Goal: Information Seeking & Learning: Check status

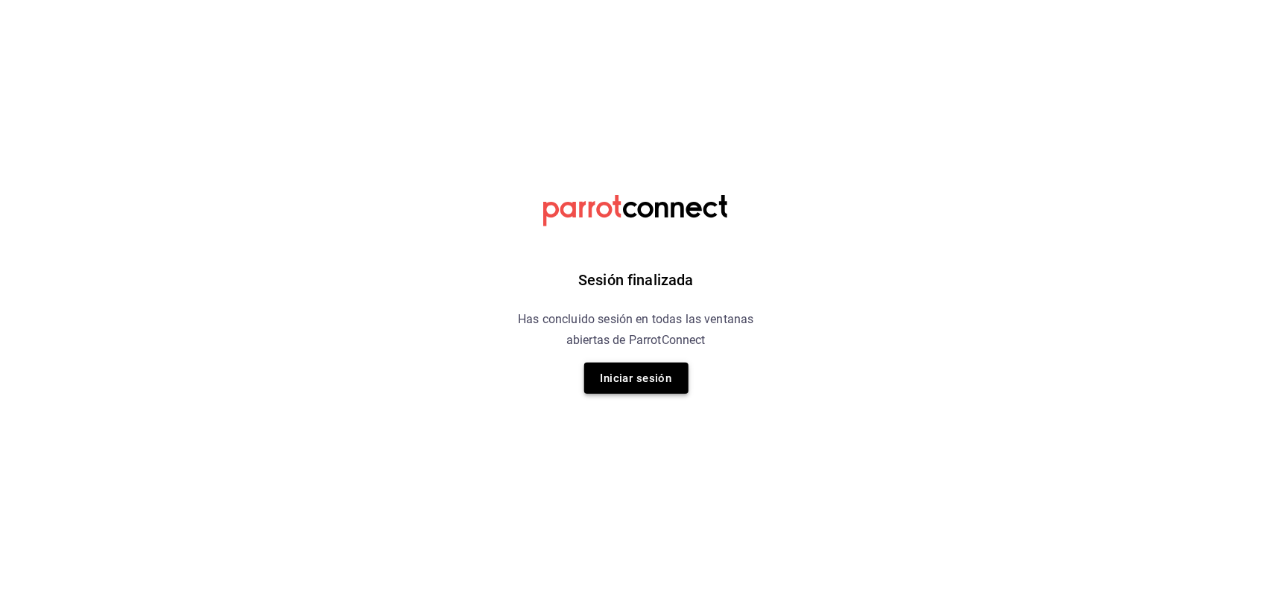
click at [650, 382] on button "Iniciar sesión" at bounding box center [636, 378] width 104 height 31
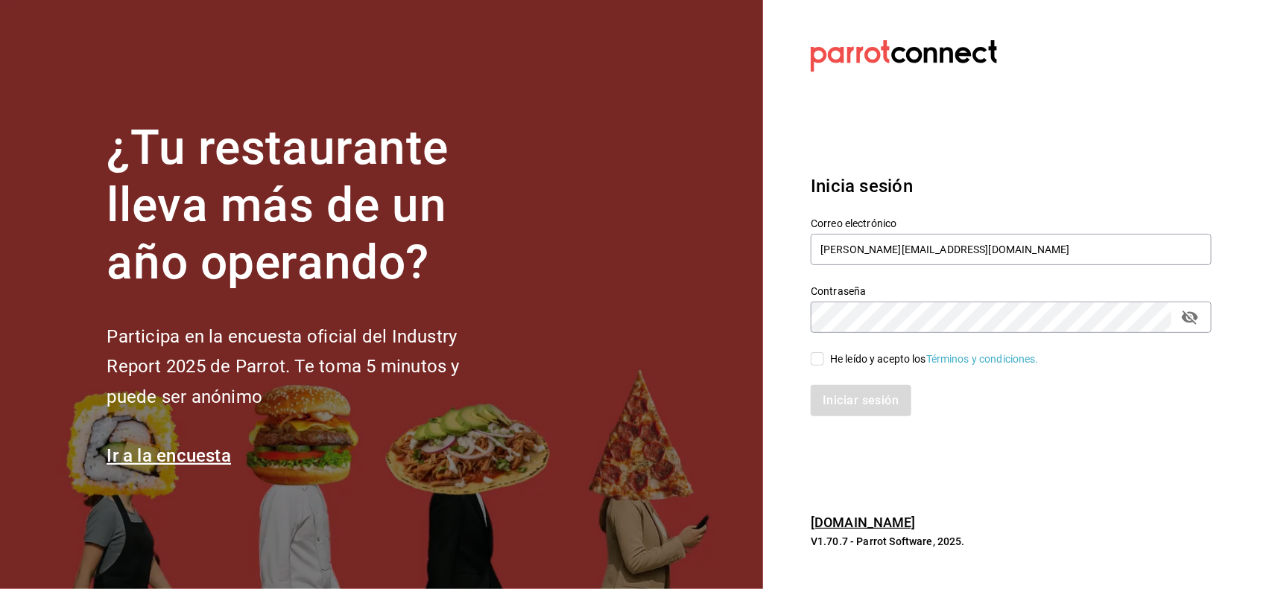
click at [820, 359] on input "He leído y acepto los Términos y condiciones." at bounding box center [817, 358] width 13 height 13
checkbox input "true"
click at [813, 414] on button "Iniciar sesión" at bounding box center [861, 400] width 101 height 31
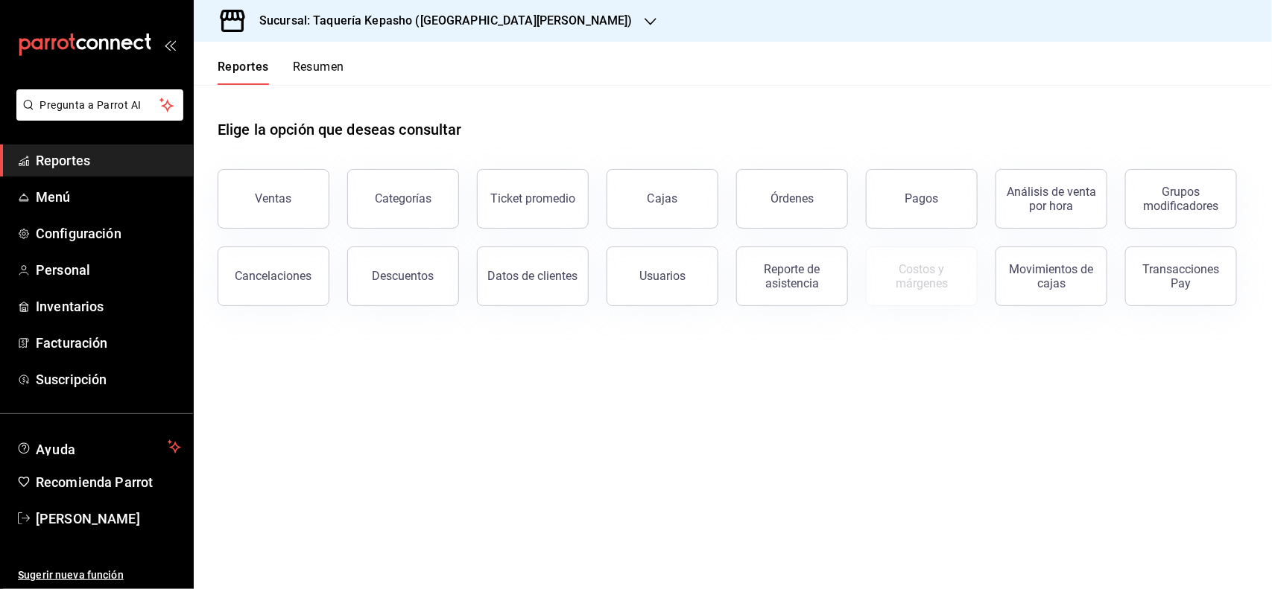
click at [458, 19] on h3 "Sucursal: Taquería Kepasho ([GEOGRAPHIC_DATA][PERSON_NAME])" at bounding box center [439, 21] width 385 height 18
click at [273, 108] on div "Taquería Kepasho (Tec)" at bounding box center [307, 98] width 226 height 34
click at [285, 209] on button "Ventas" at bounding box center [274, 199] width 112 height 60
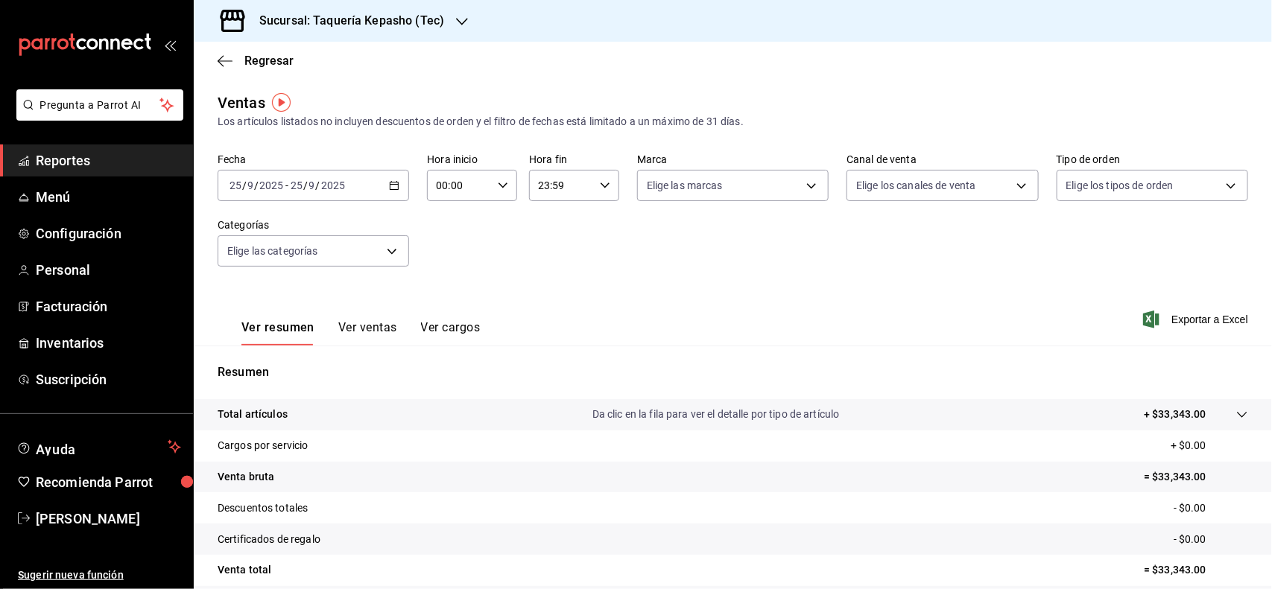
click at [369, 330] on button "Ver ventas" at bounding box center [367, 332] width 59 height 25
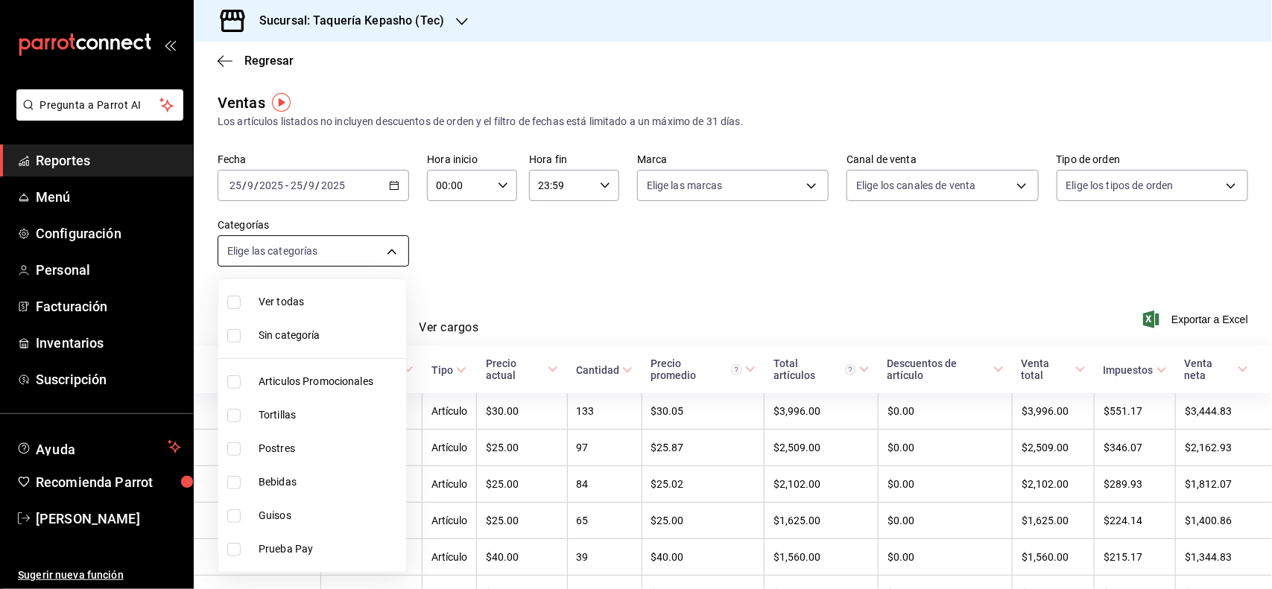
click at [343, 254] on body "Pregunta a Parrot AI Reportes Menú Configuración Personal Facturación Inventari…" at bounding box center [636, 294] width 1272 height 589
click at [259, 457] on li "Postres" at bounding box center [312, 449] width 188 height 34
type input "80394fb5-4f8c-4364-8ccf-133ca3d1566e"
checkbox input "true"
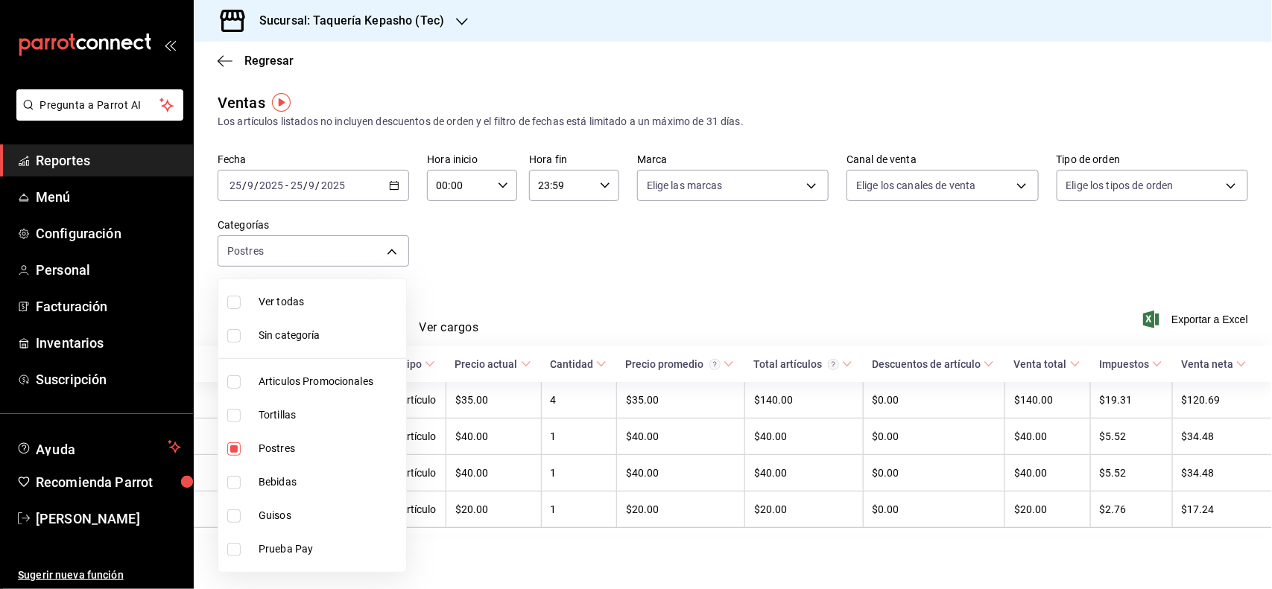
click at [598, 269] on div at bounding box center [636, 294] width 1272 height 589
